Goal: Task Accomplishment & Management: Complete application form

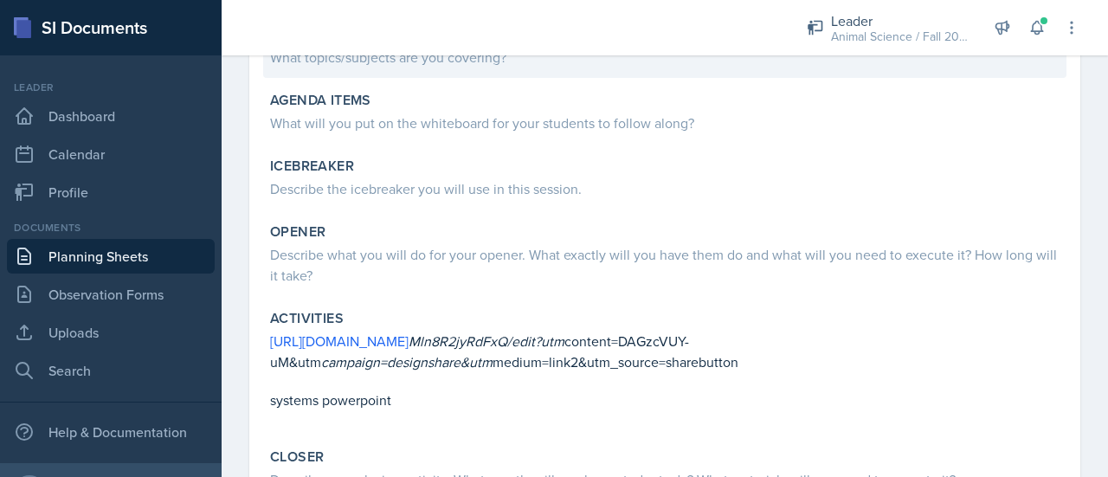
scroll to position [201, 0]
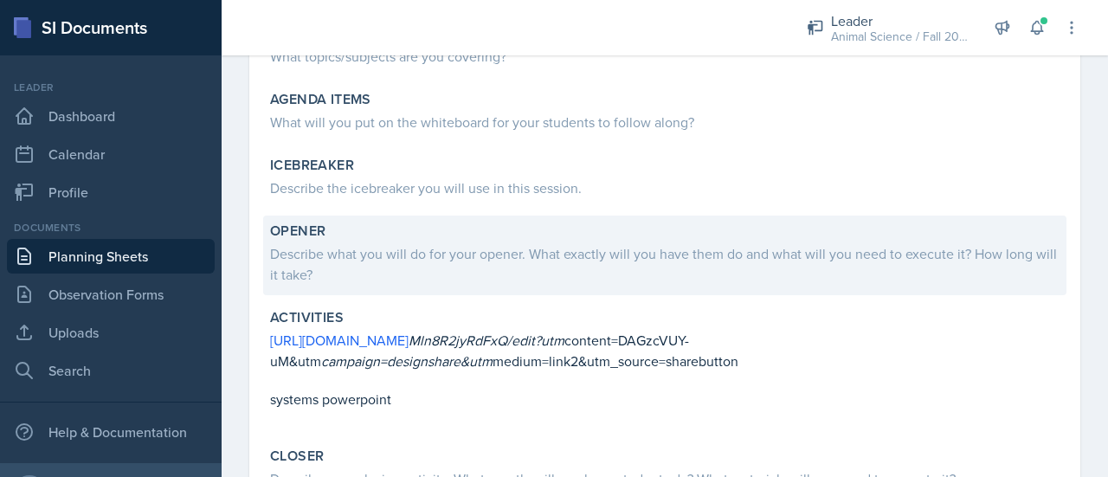
click at [421, 251] on div "Describe what you will do for your opener. What exactly will you have them do a…" at bounding box center [664, 264] width 789 height 42
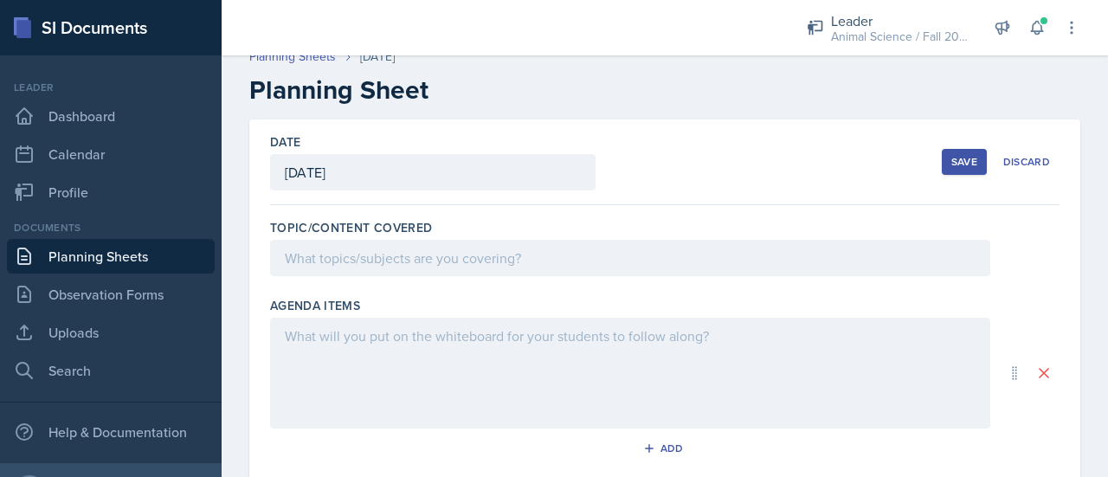
scroll to position [0, 0]
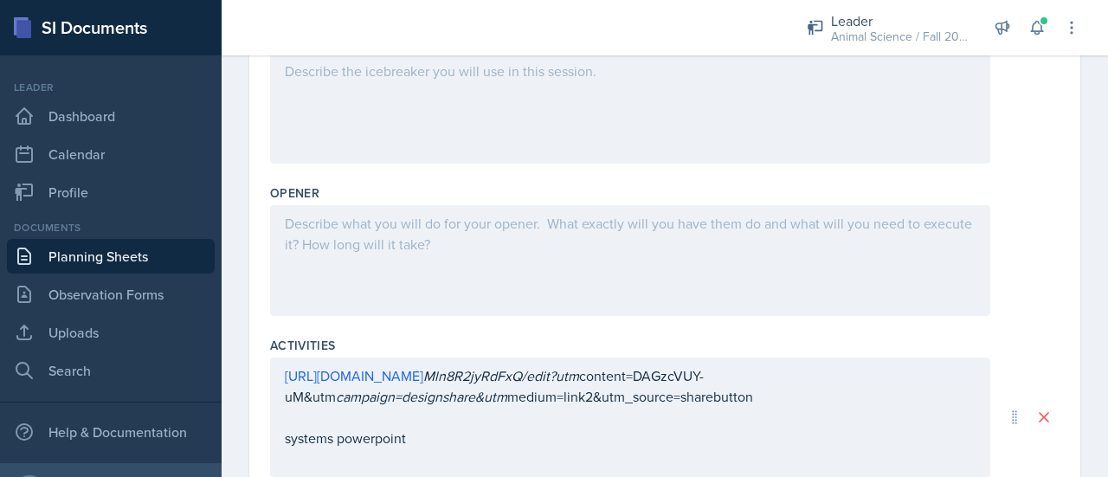
click at [389, 244] on div at bounding box center [630, 260] width 720 height 111
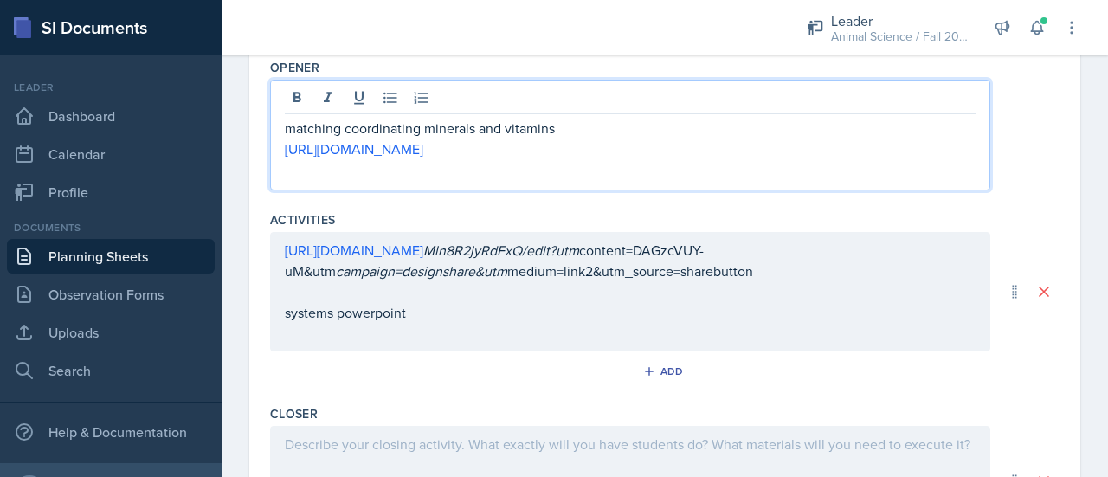
scroll to position [594, 0]
click at [660, 371] on div "Add" at bounding box center [664, 370] width 37 height 14
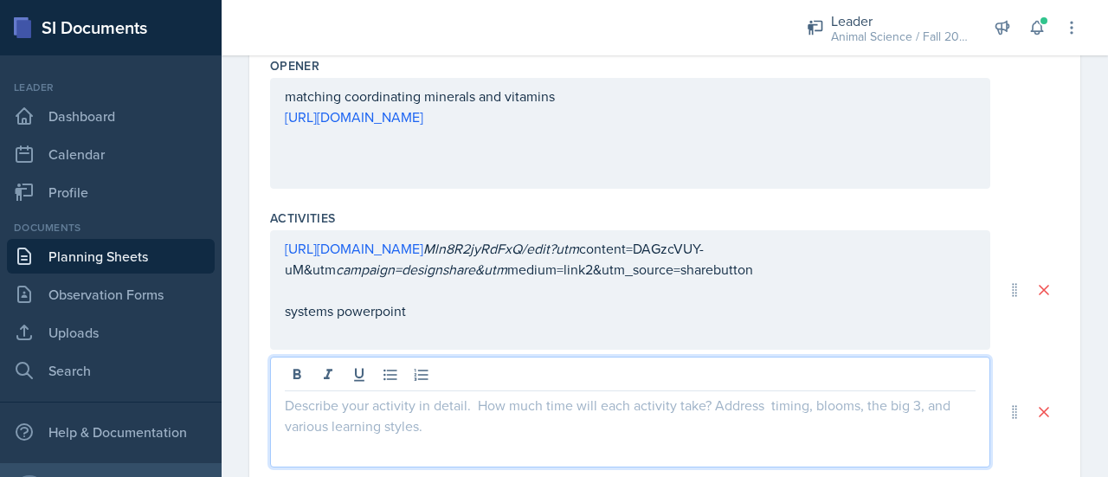
click at [501, 369] on div at bounding box center [630, 412] width 720 height 111
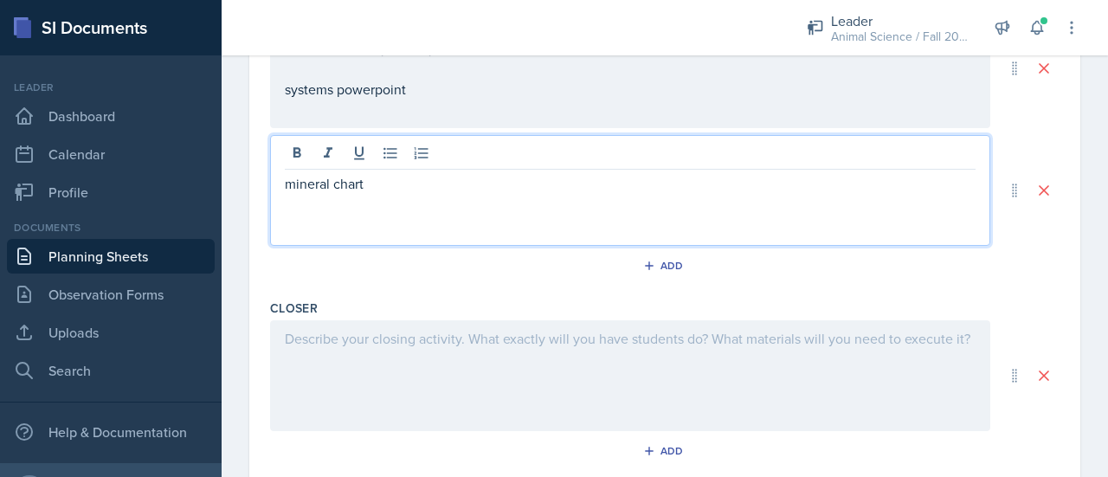
scroll to position [817, 0]
click at [650, 269] on button "Add" at bounding box center [665, 264] width 56 height 26
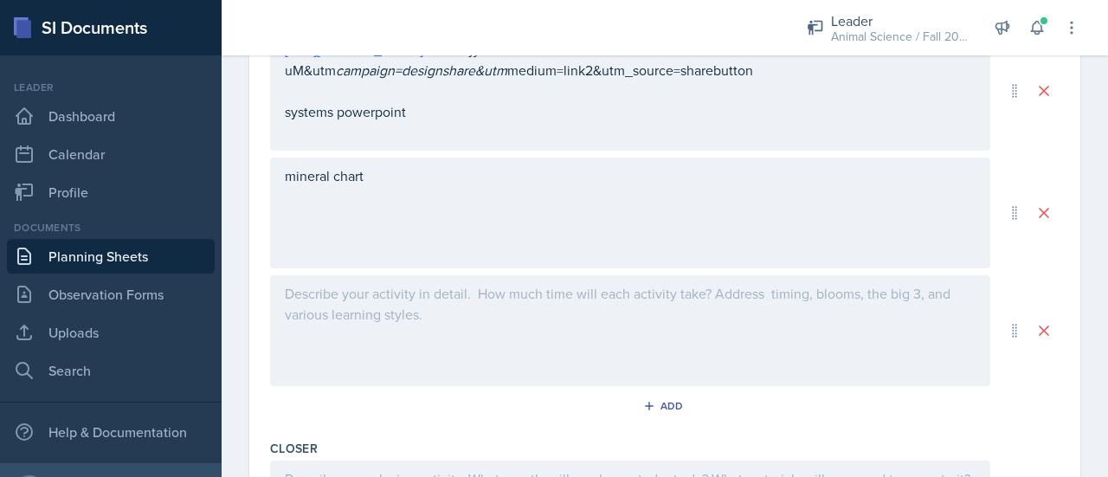
click at [460, 331] on div at bounding box center [630, 330] width 720 height 111
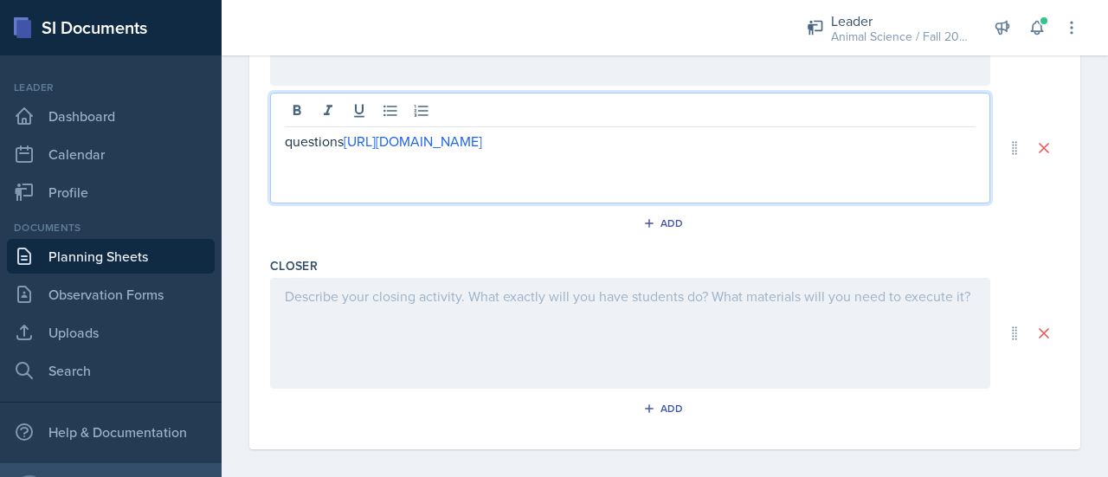
scroll to position [977, 0]
click at [465, 329] on div at bounding box center [630, 331] width 720 height 111
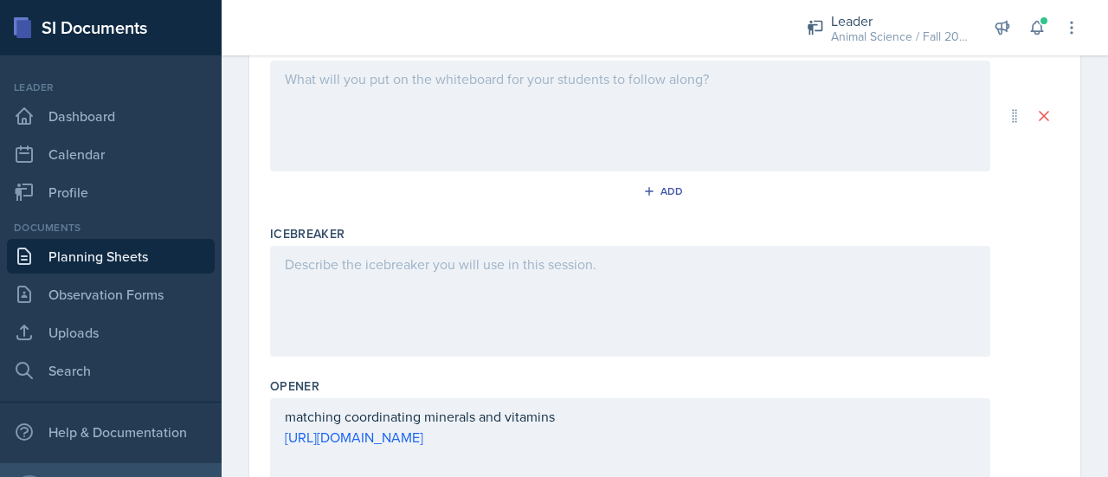
scroll to position [0, 0]
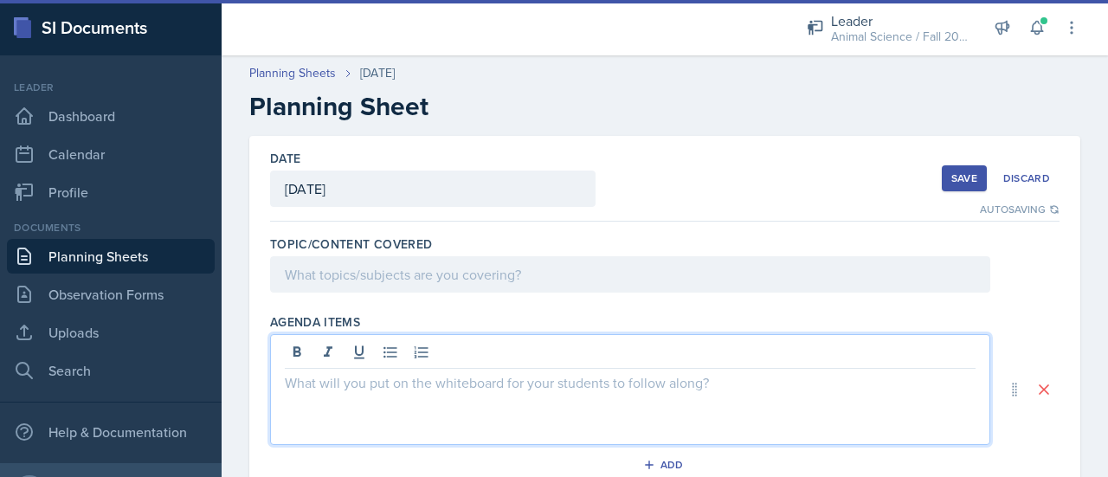
click at [346, 346] on div at bounding box center [630, 389] width 720 height 111
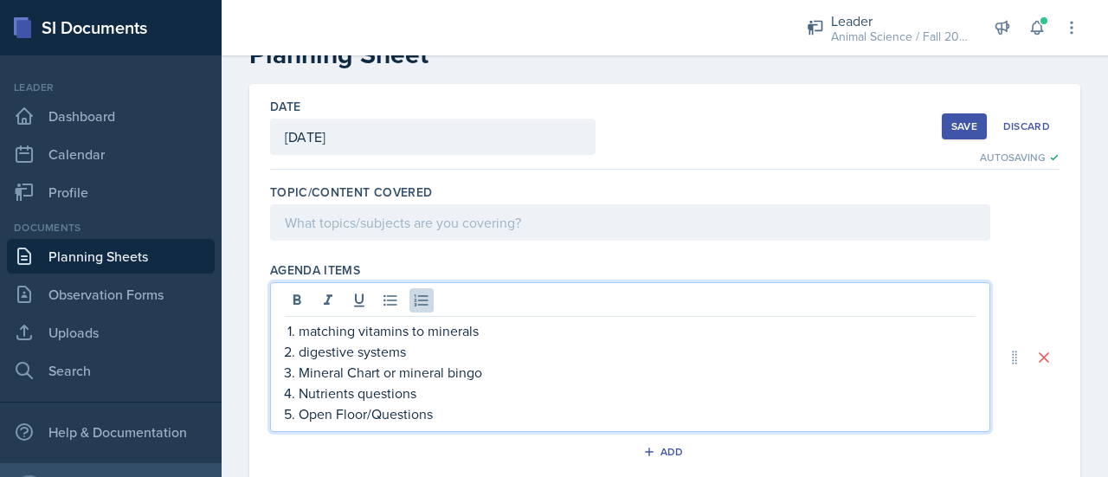
scroll to position [80, 0]
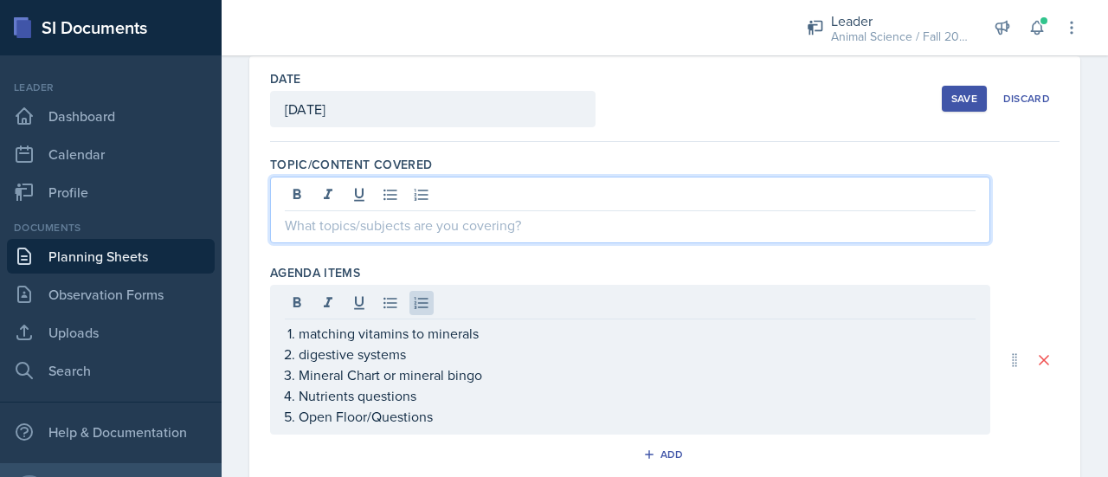
click at [376, 215] on p at bounding box center [630, 225] width 691 height 21
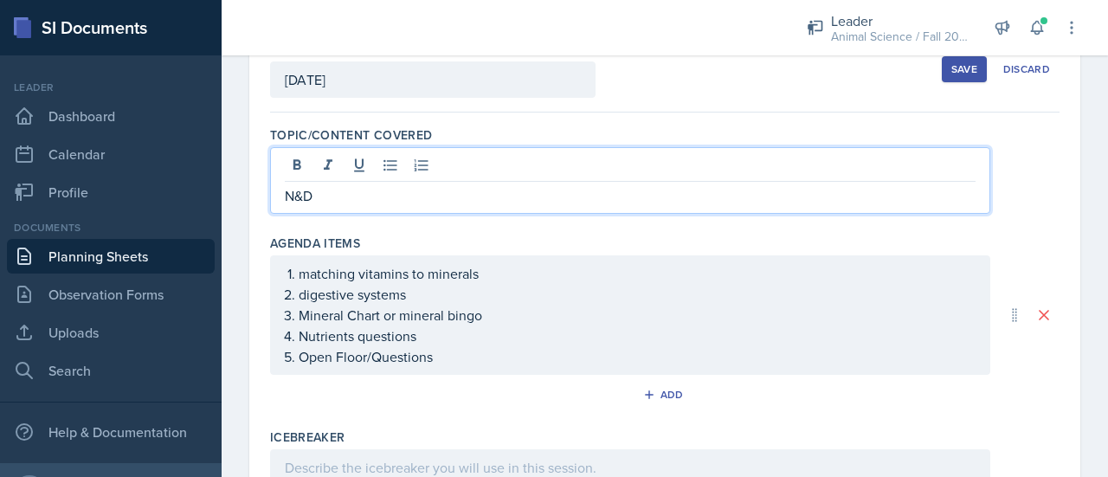
click at [951, 65] on div "Save" at bounding box center [964, 69] width 26 height 14
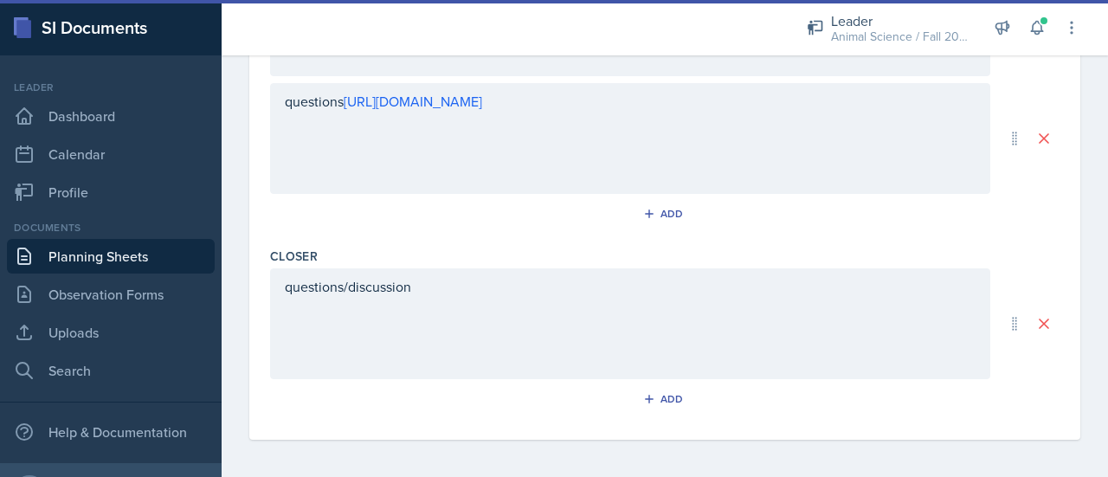
scroll to position [500, 0]
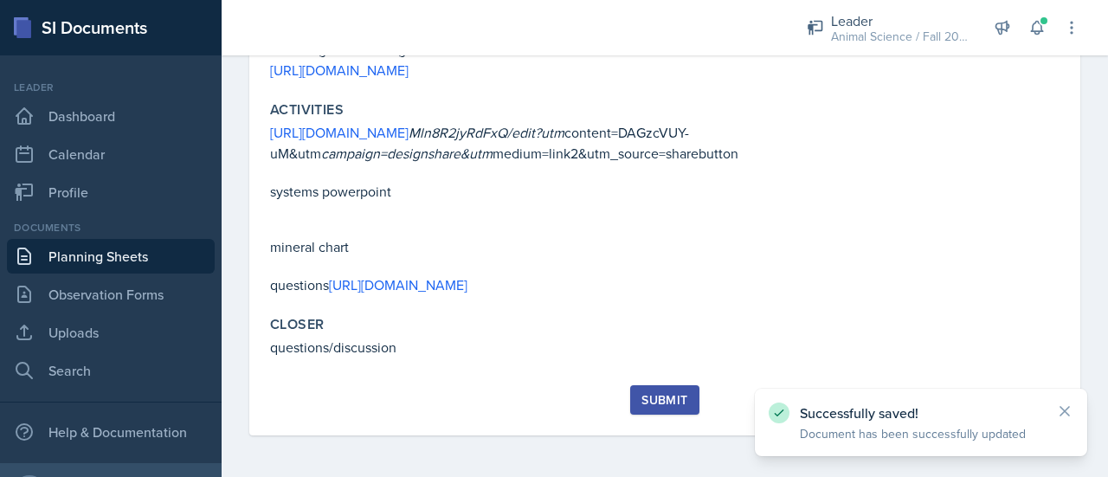
click at [661, 404] on div "Submit" at bounding box center [664, 400] width 46 height 14
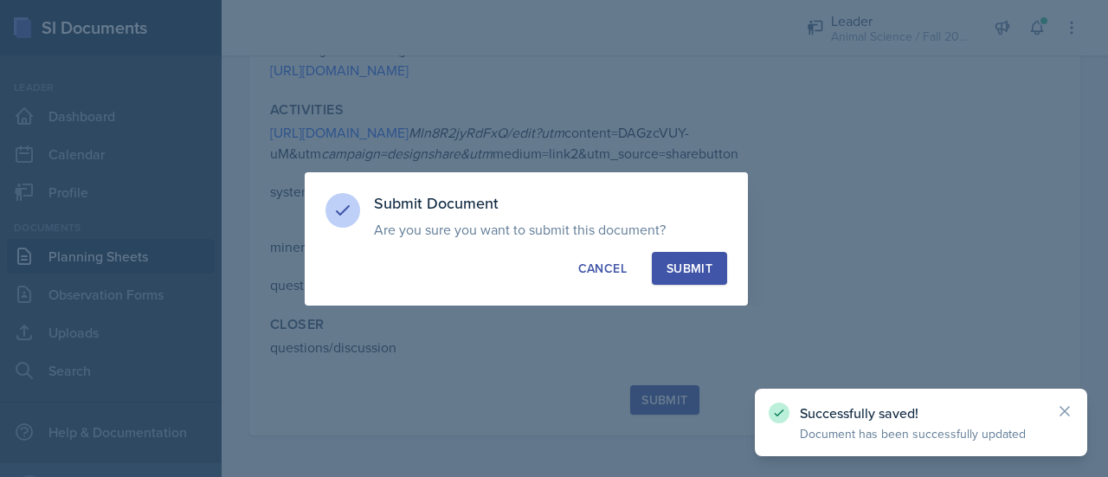
click at [685, 260] on div "Submit" at bounding box center [689, 268] width 46 height 17
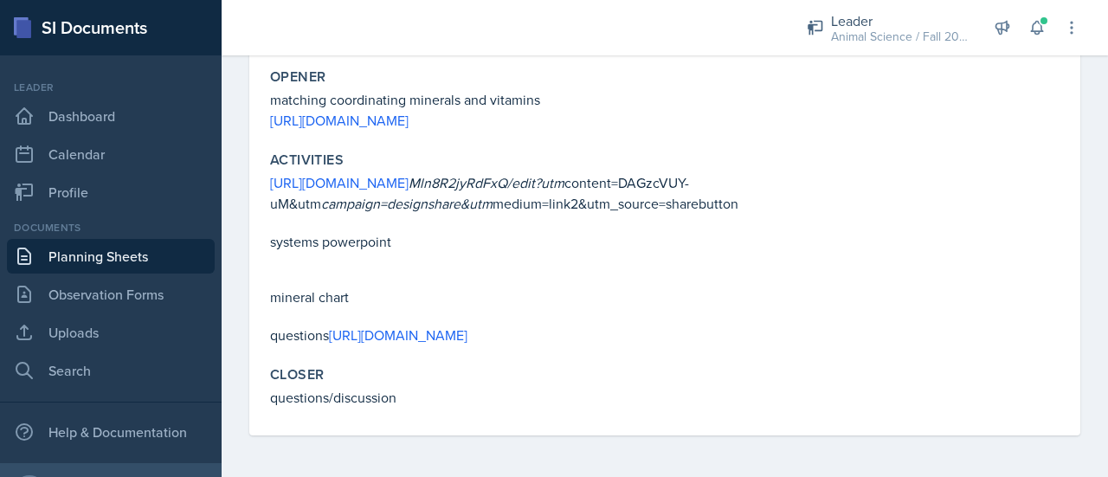
scroll to position [0, 0]
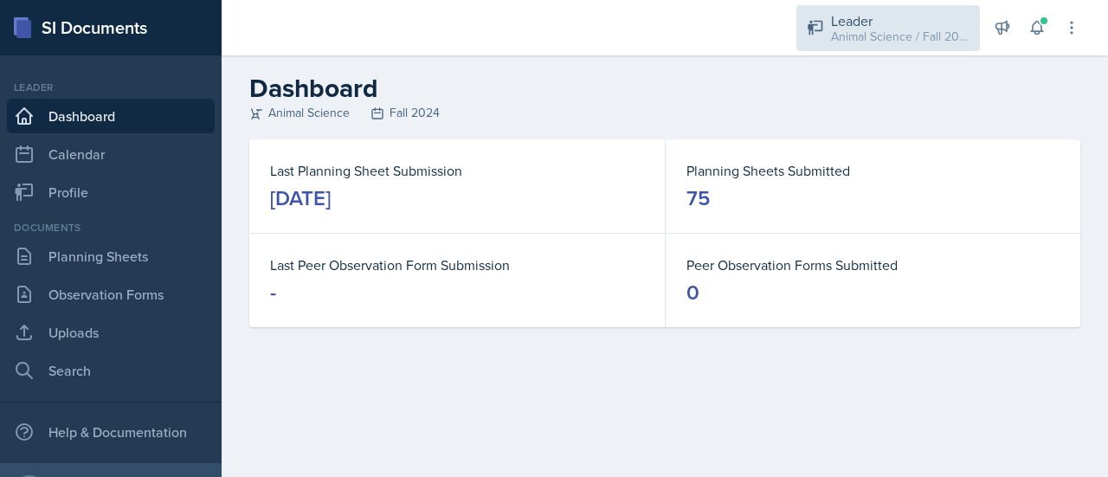
click at [878, 15] on div "Leader" at bounding box center [900, 20] width 138 height 21
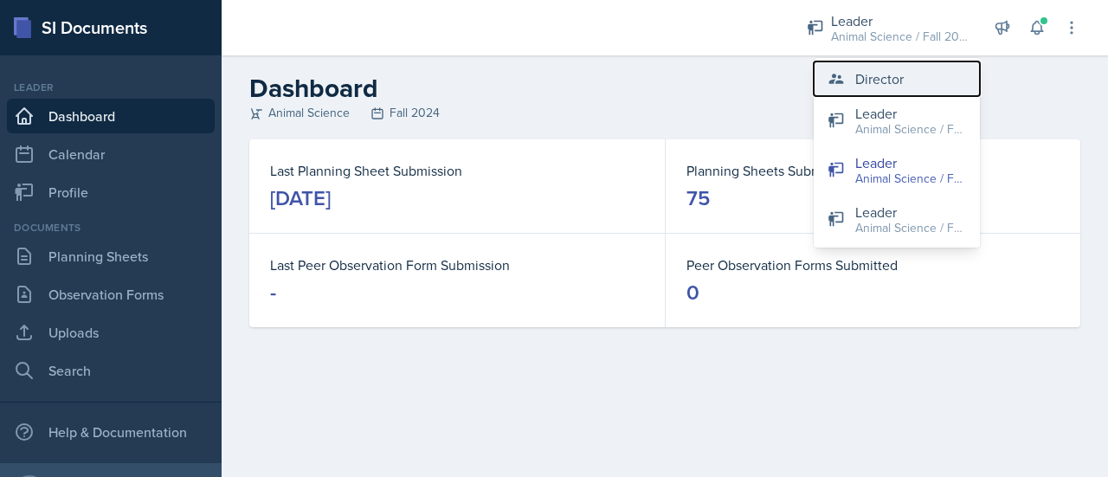
click at [862, 84] on div "Director" at bounding box center [879, 78] width 48 height 21
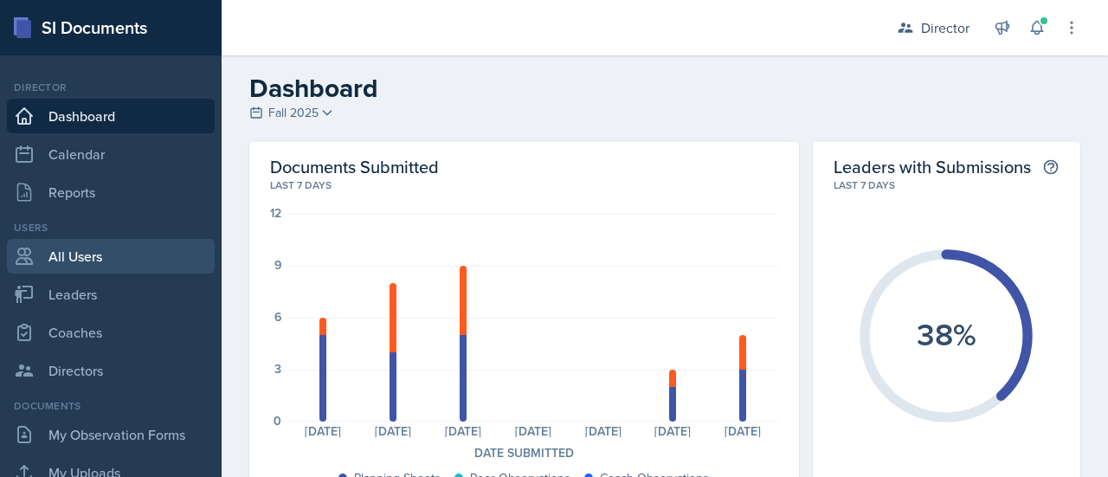
click at [42, 259] on link "All Users" at bounding box center [111, 256] width 208 height 35
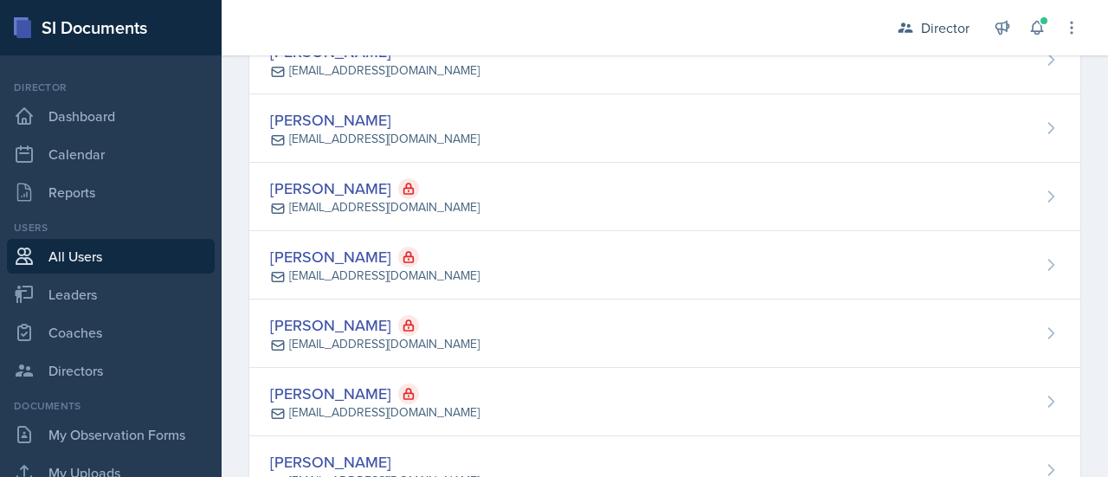
scroll to position [1293, 0]
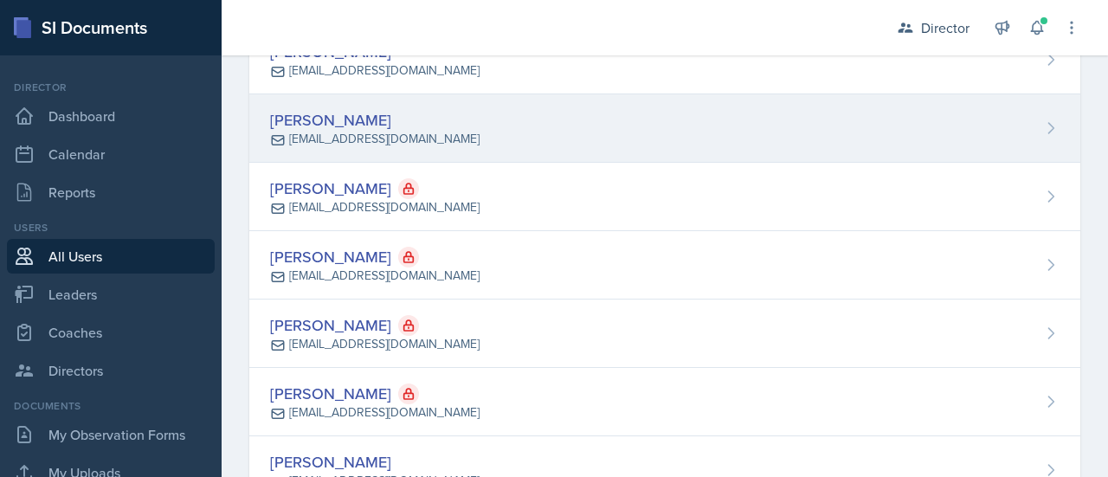
click at [473, 122] on div "[PERSON_NAME] [EMAIL_ADDRESS][DOMAIN_NAME]" at bounding box center [664, 128] width 831 height 68
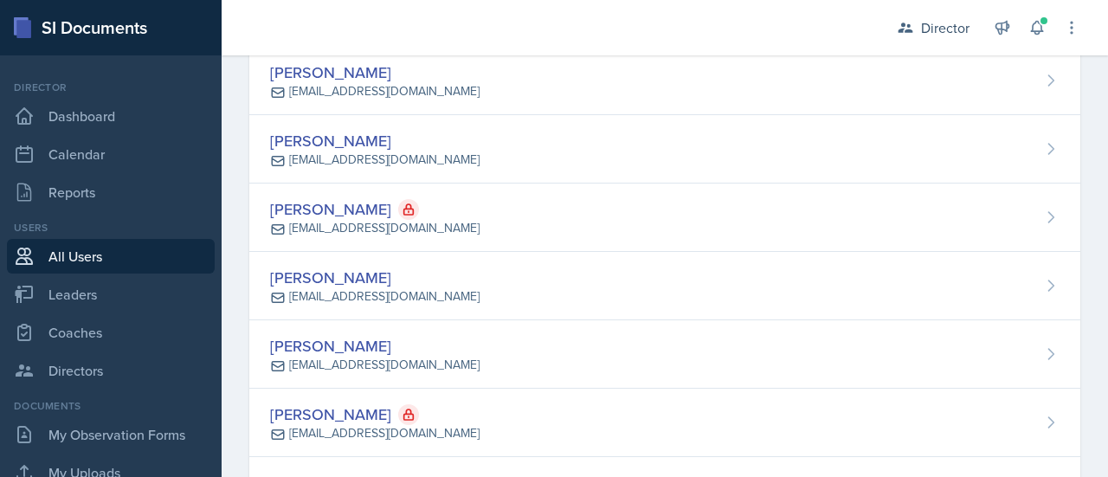
scroll to position [382, 0]
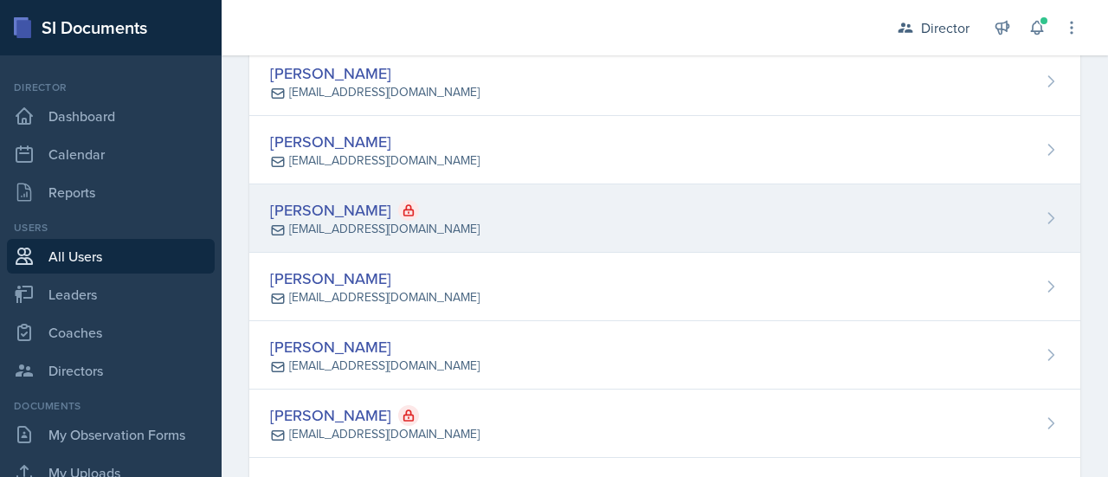
click at [395, 220] on div "[EMAIL_ADDRESS][DOMAIN_NAME]" at bounding box center [384, 229] width 190 height 18
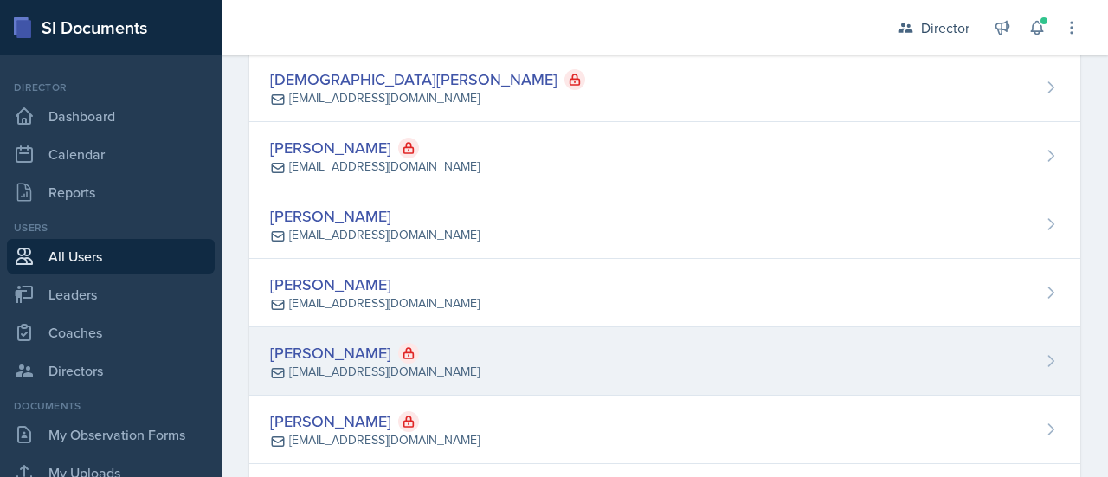
scroll to position [1131, 0]
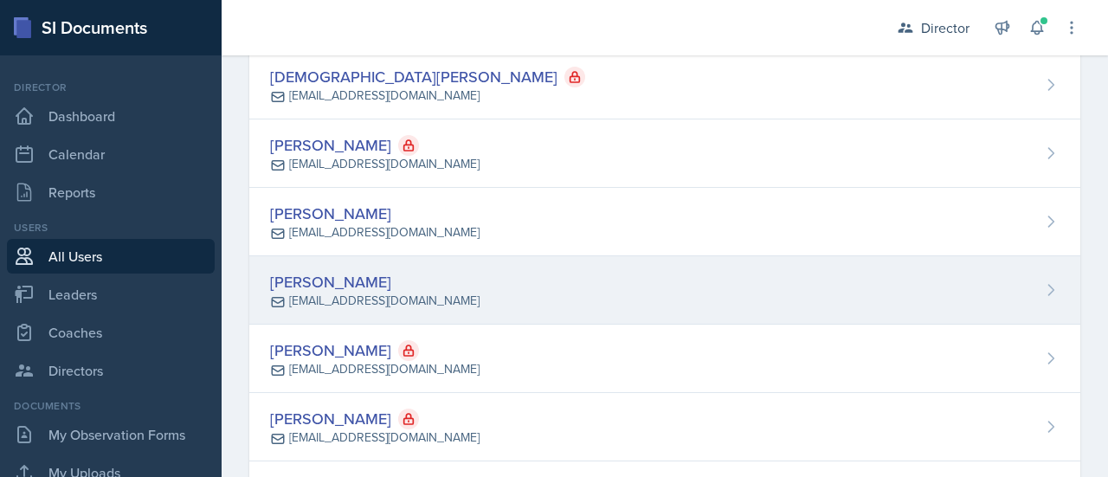
click at [446, 295] on div "[PERSON_NAME] [EMAIL_ADDRESS][DOMAIN_NAME]" at bounding box center [664, 290] width 831 height 68
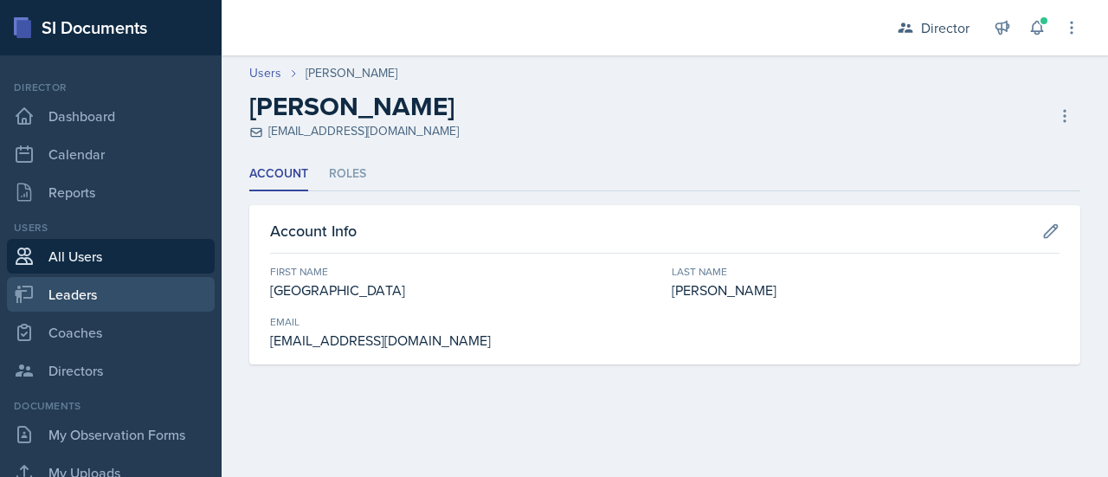
click at [140, 300] on link "Leaders" at bounding box center [111, 294] width 208 height 35
select select "c88fb8a2-0ae1-4674-9d8d-93ff3a907138"
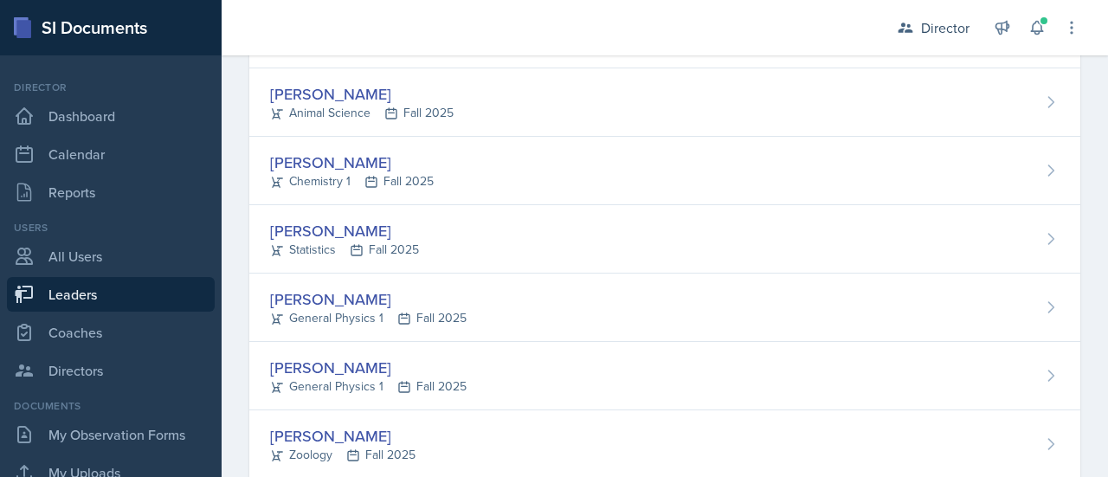
scroll to position [398, 0]
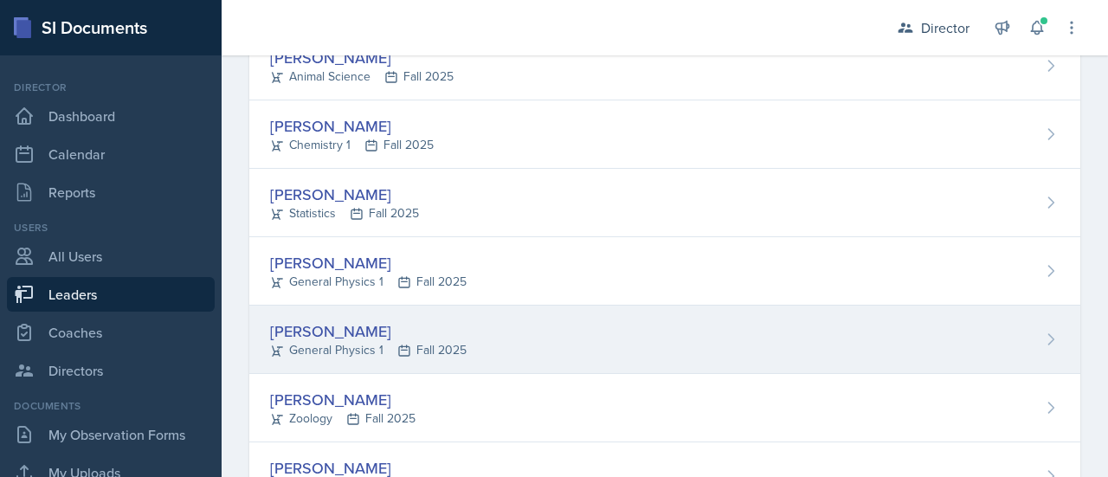
click at [547, 325] on div "[PERSON_NAME] General Physics 1 Fall 2025" at bounding box center [664, 339] width 831 height 68
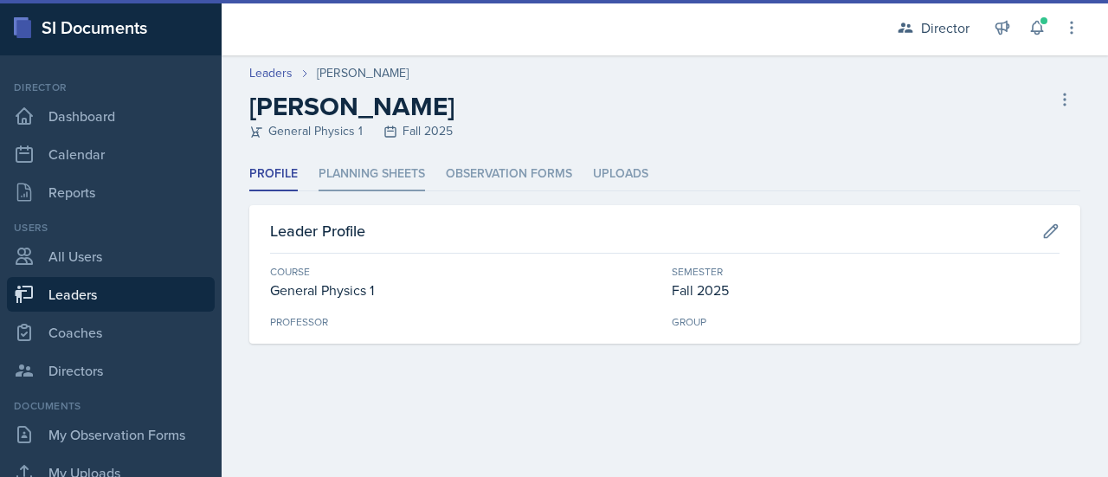
click at [389, 174] on li "Planning Sheets" at bounding box center [371, 174] width 106 height 34
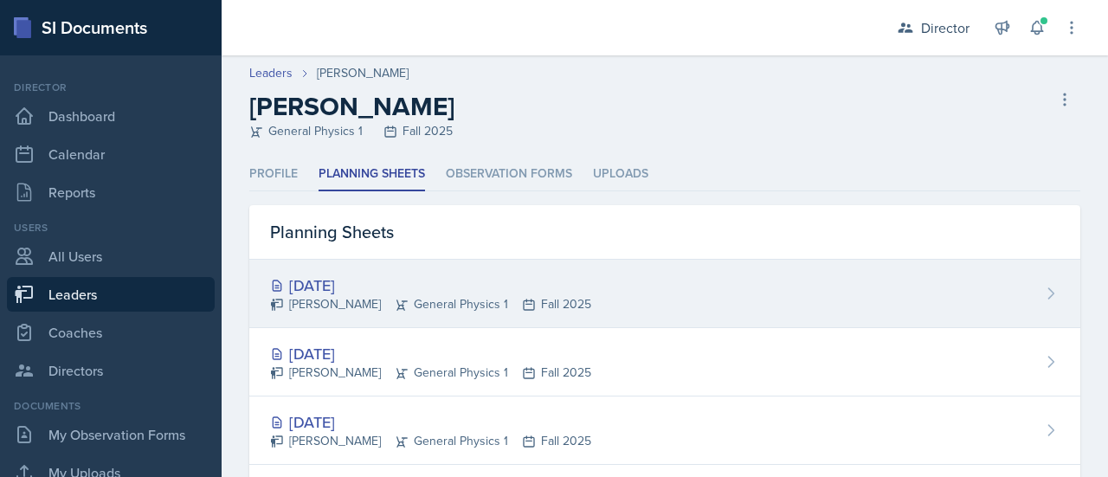
scroll to position [88, 0]
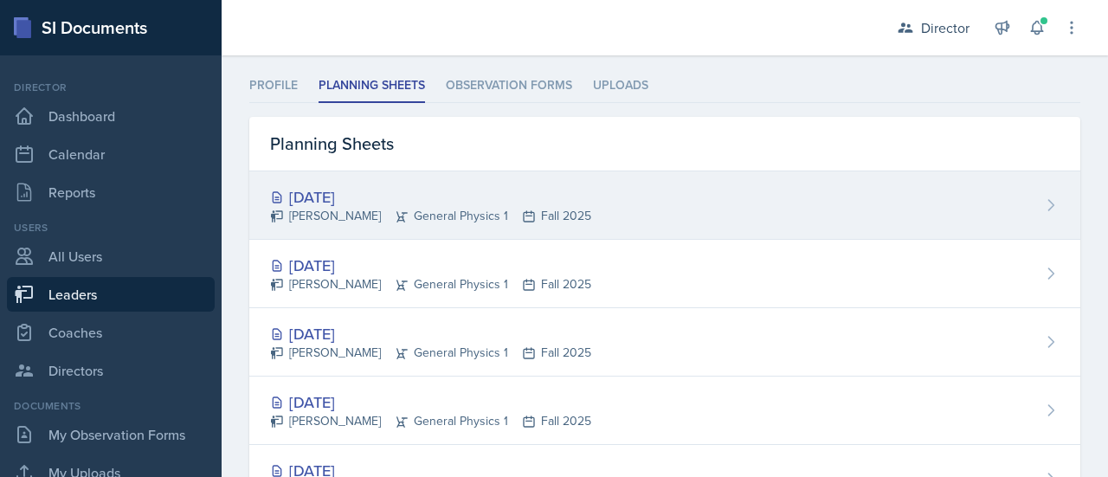
click at [624, 212] on div "[DATE] [PERSON_NAME] General Physics 1 Fall 2025" at bounding box center [664, 205] width 831 height 68
